Goal: Transaction & Acquisition: Purchase product/service

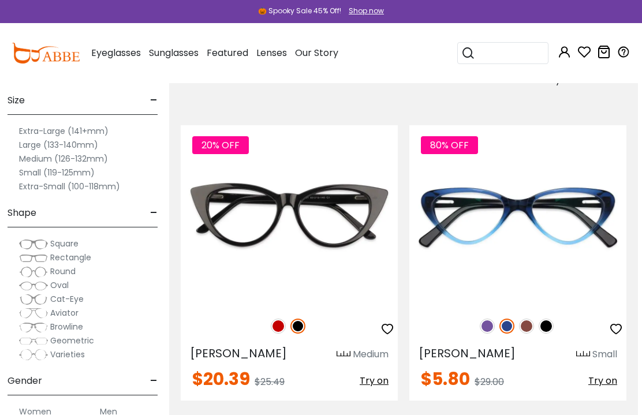
scroll to position [320, 4]
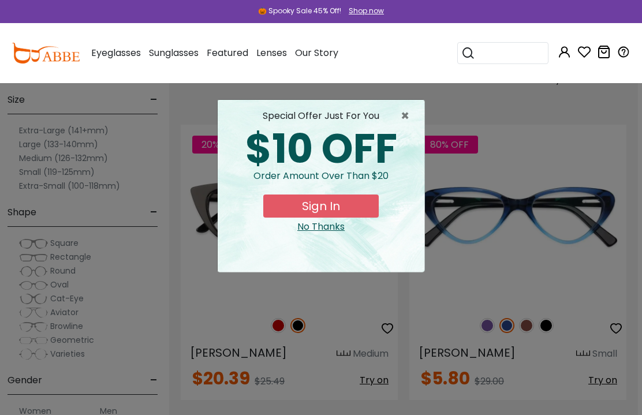
click at [407, 111] on span "×" at bounding box center [408, 116] width 14 height 14
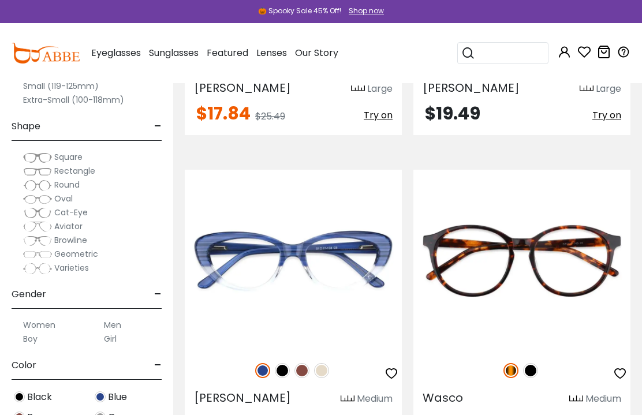
scroll to position [2758, 0]
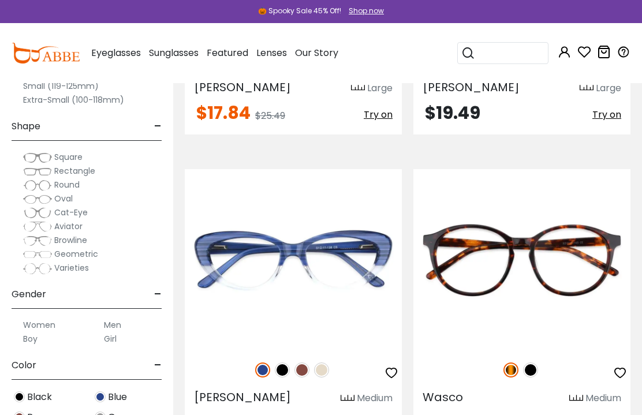
click at [51, 322] on label "Women" at bounding box center [39, 325] width 32 height 14
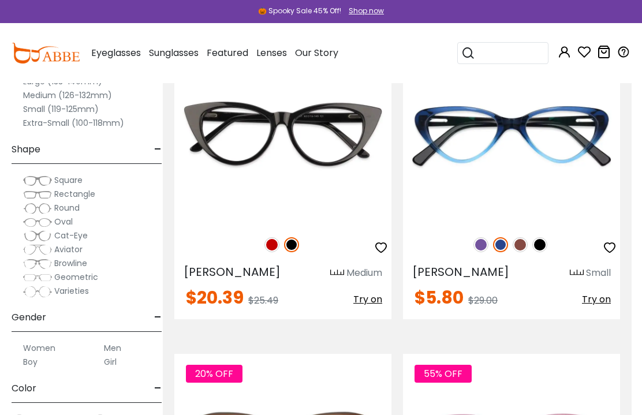
scroll to position [402, 10]
click at [0, 0] on img at bounding box center [0, 0] width 0 height 0
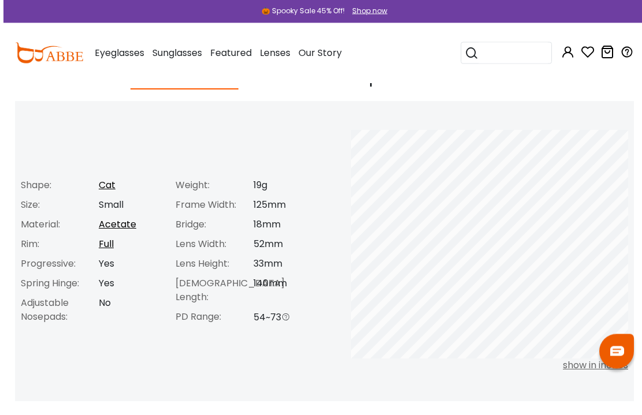
scroll to position [411, 0]
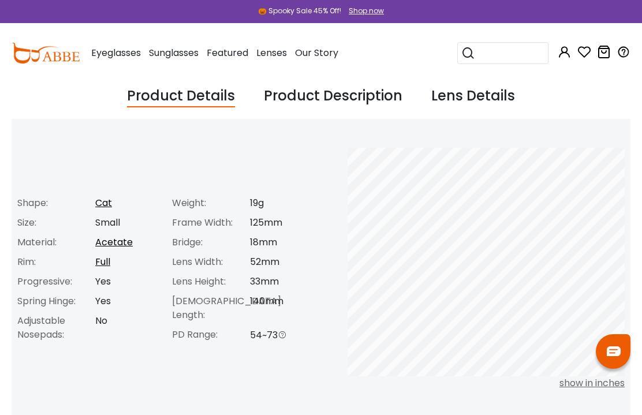
click at [394, 96] on div "Product Description" at bounding box center [333, 96] width 139 height 22
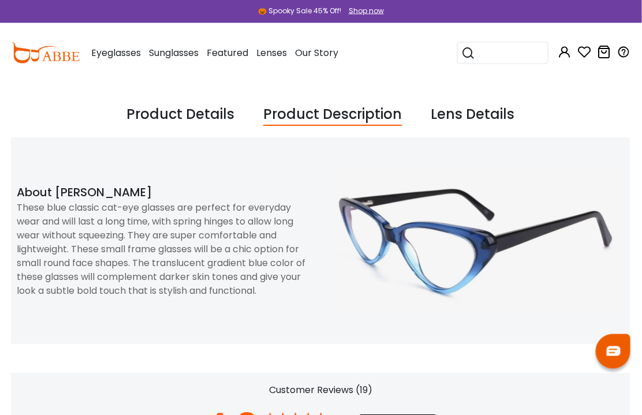
scroll to position [393, 1]
click at [491, 118] on div "Lens Details" at bounding box center [472, 115] width 84 height 22
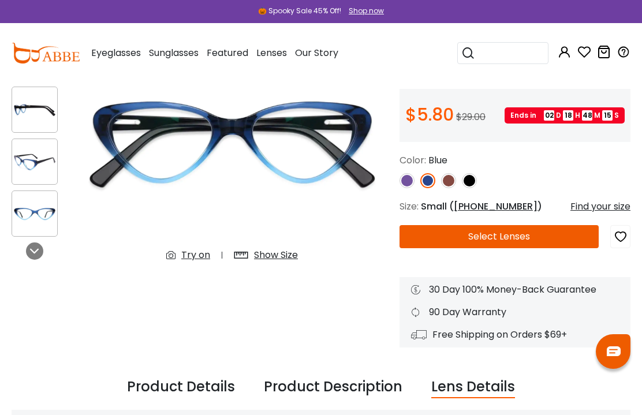
scroll to position [119, 0]
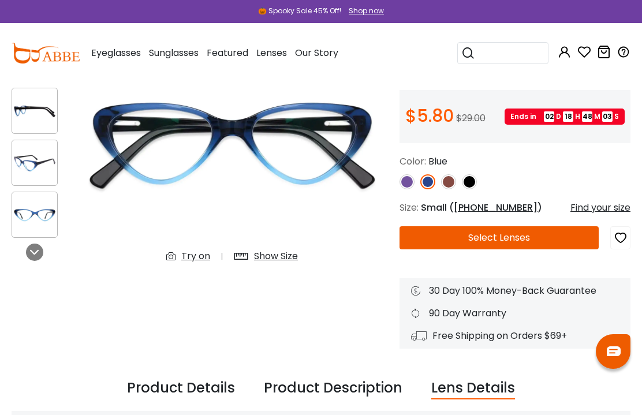
click at [195, 252] on div "Try on" at bounding box center [195, 256] width 29 height 14
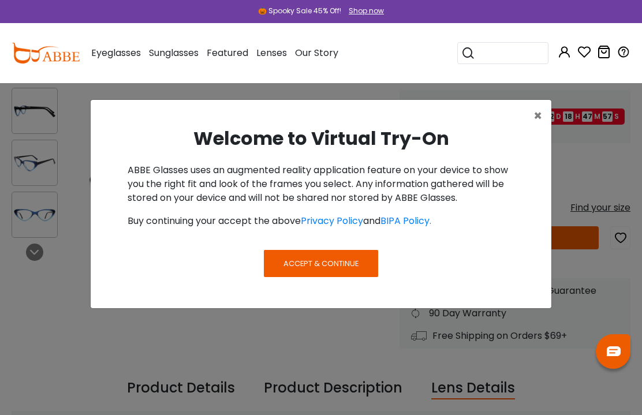
click at [540, 118] on span "×" at bounding box center [538, 115] width 9 height 19
